Goal: Task Accomplishment & Management: Manage account settings

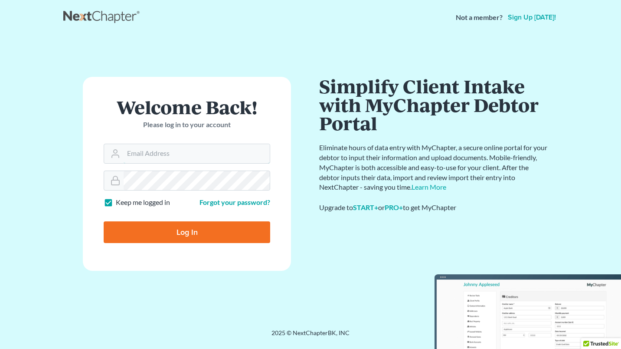
type input "[EMAIL_ADDRESS][DOMAIN_NAME]"
click at [176, 226] on input "Log In" at bounding box center [187, 232] width 167 height 22
type input "Thinking..."
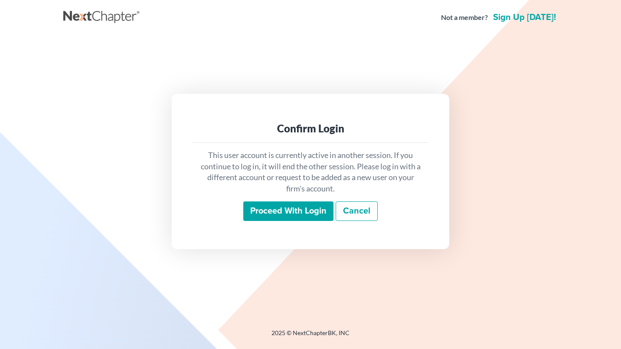
click at [355, 211] on link "Cancel" at bounding box center [357, 211] width 42 height 20
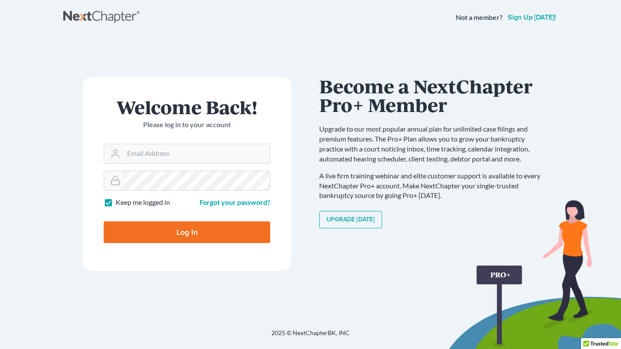
type input "[EMAIL_ADDRESS][DOMAIN_NAME]"
drag, startPoint x: 491, startPoint y: 61, endPoint x: 494, endPoint y: 50, distance: 11.2
click at [492, 55] on div "Welcome Back! Please log in to your account Email Address [EMAIL_ADDRESS][DOMAI…" at bounding box center [310, 171] width 495 height 272
